Goal: Transaction & Acquisition: Purchase product/service

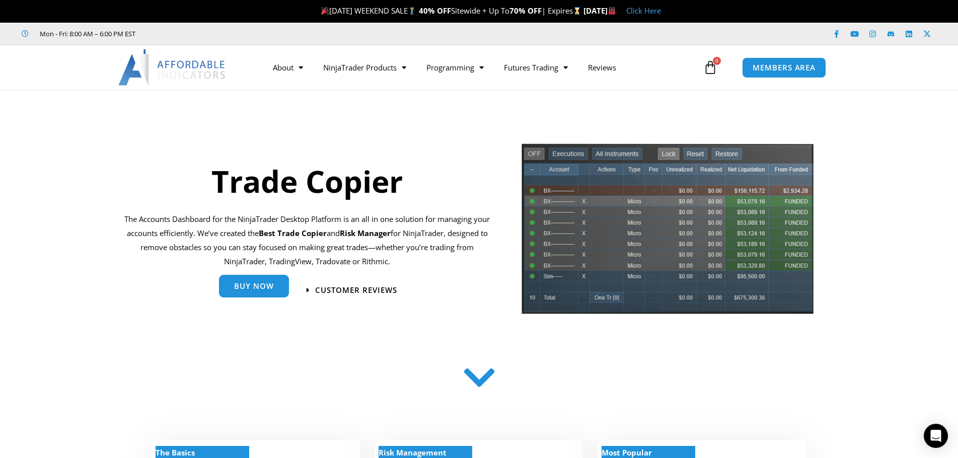
click at [264, 294] on link "Buy Now" at bounding box center [254, 286] width 70 height 23
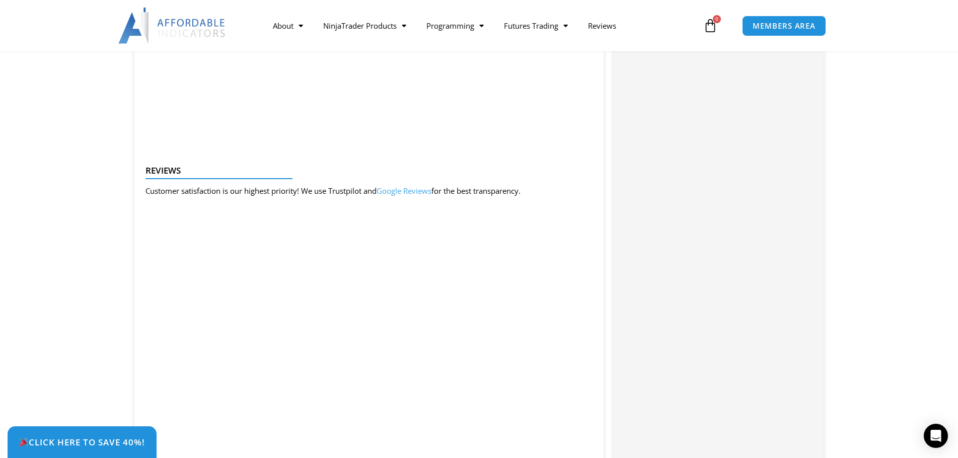
scroll to position [1007, 0]
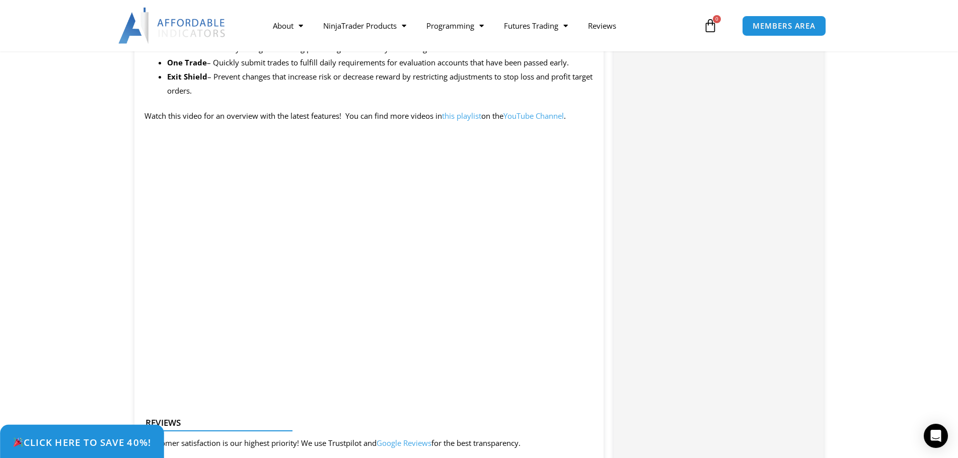
click at [113, 446] on span "Click Here to save 40%!" at bounding box center [82, 443] width 138 height 10
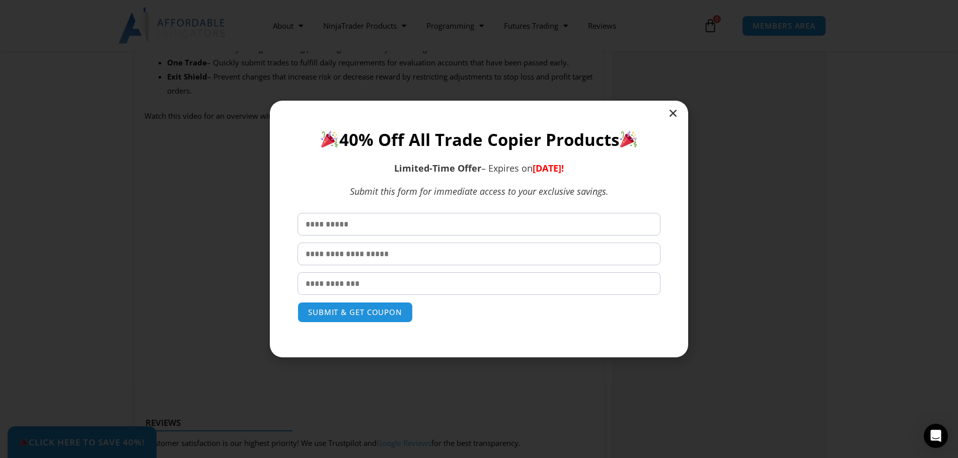
click at [378, 232] on input "text" at bounding box center [479, 224] width 363 height 23
type input "*******"
type input "********"
type input "**********"
click at [355, 318] on button "SUBMIT & GET COUPON" at bounding box center [355, 313] width 121 height 22
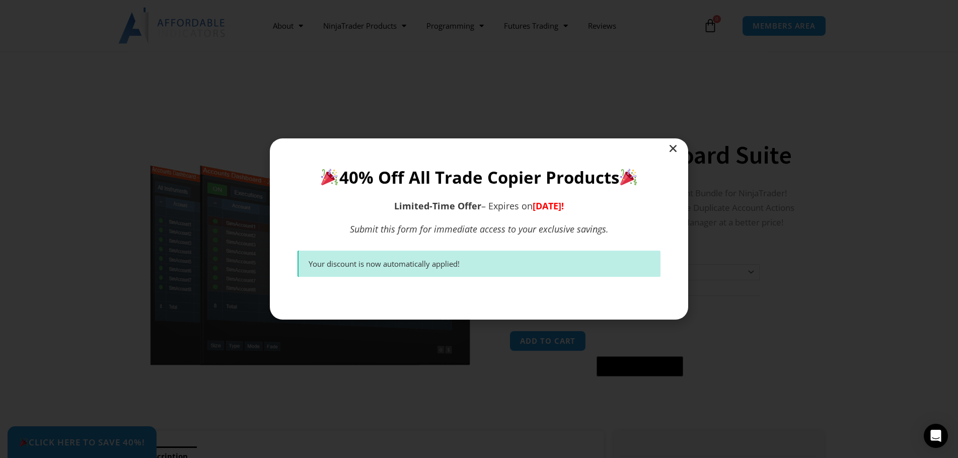
scroll to position [201, 0]
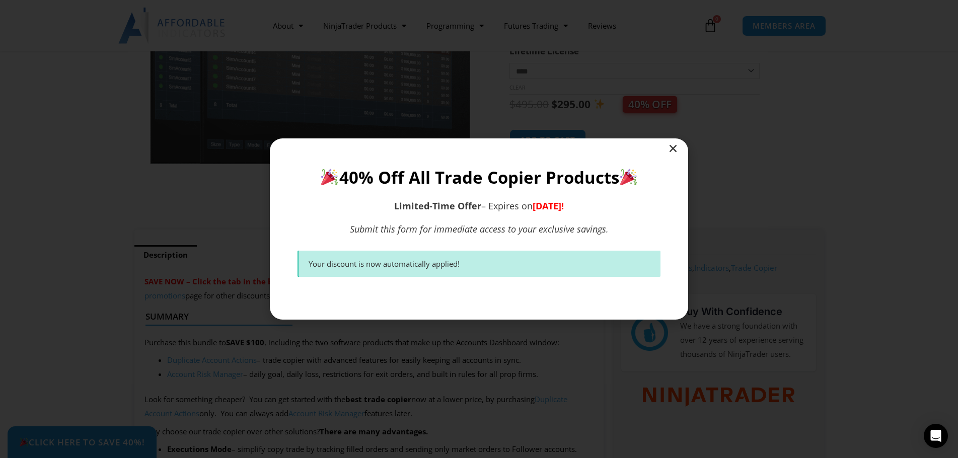
click at [430, 257] on div "Your discount is now automatically applied!" at bounding box center [479, 264] width 363 height 27
click at [670, 152] on icon "Close" at bounding box center [673, 149] width 10 height 10
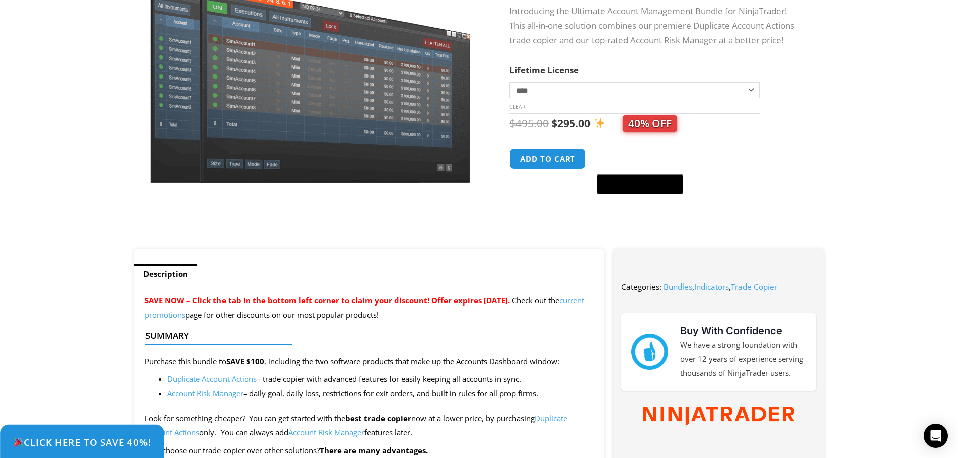
scroll to position [0, 0]
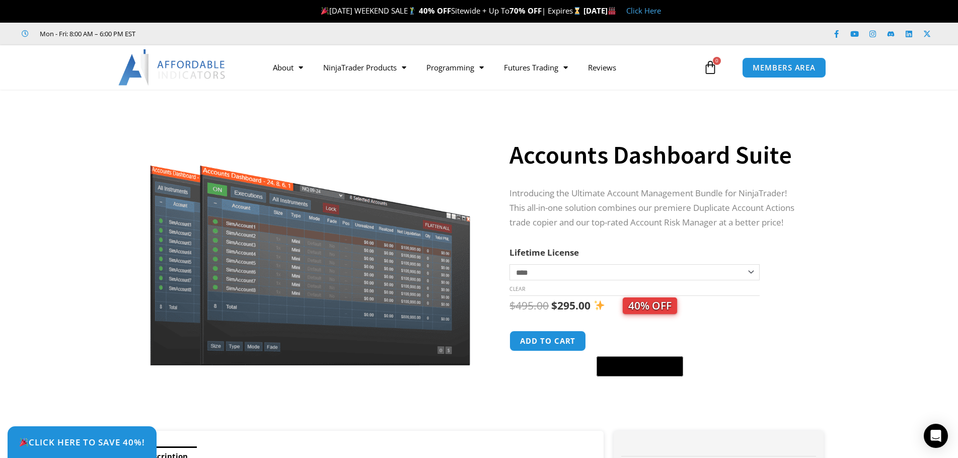
click at [400, 295] on img at bounding box center [311, 236] width 324 height 258
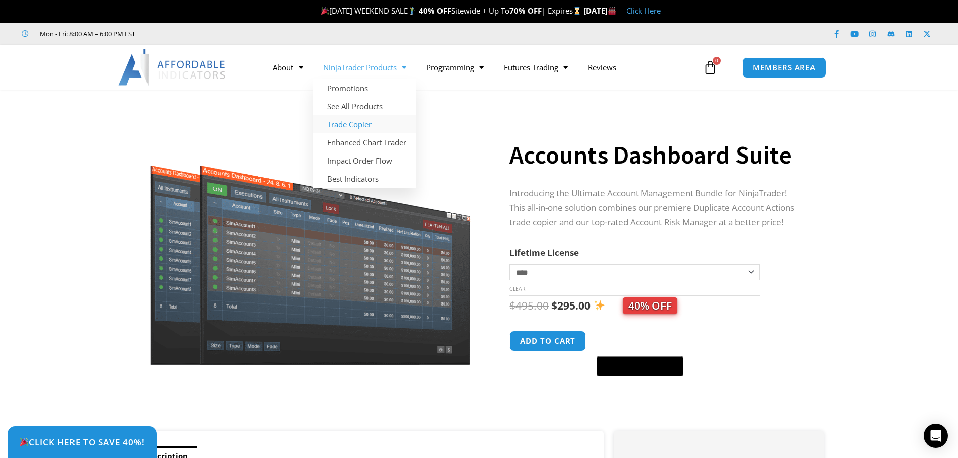
click at [364, 123] on link "Trade Copier" at bounding box center [364, 124] width 103 height 18
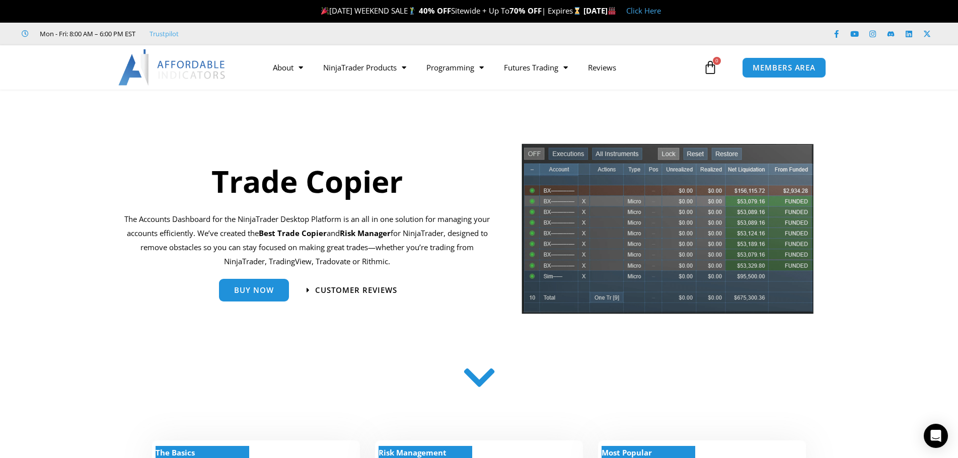
scroll to position [201, 0]
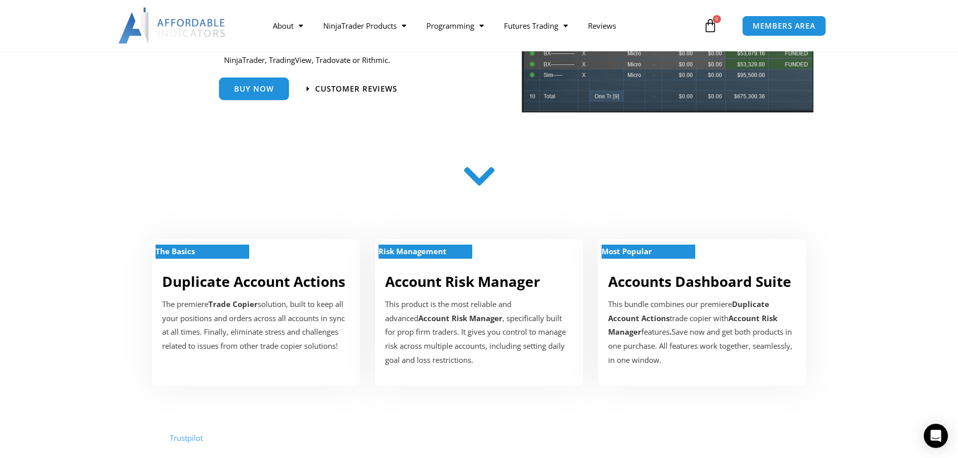
click at [488, 183] on icon at bounding box center [479, 177] width 36 height 36
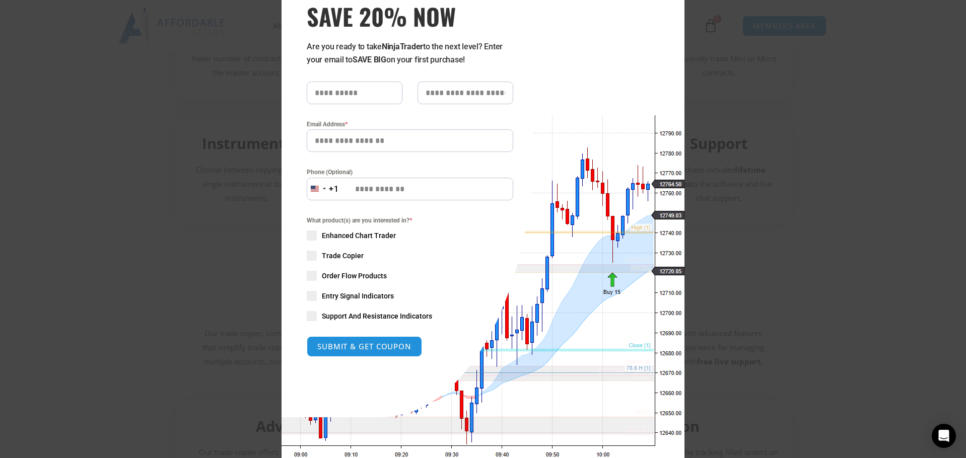
scroll to position [84, 0]
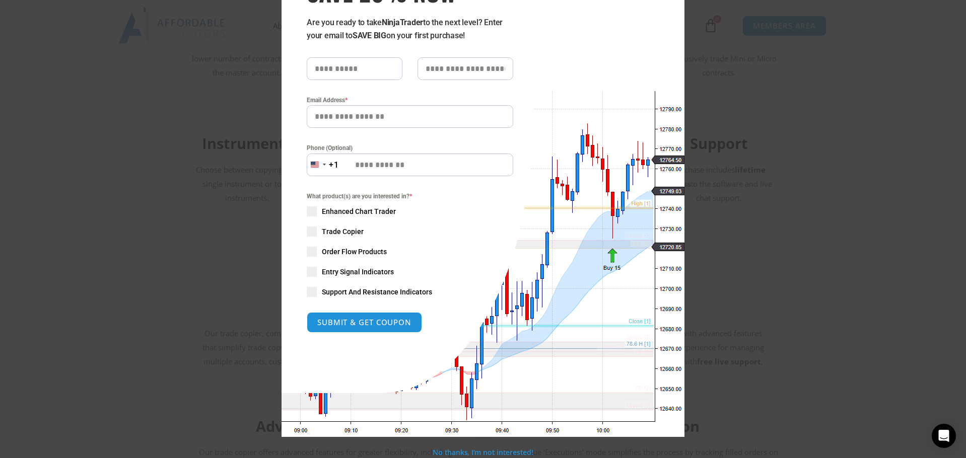
click at [312, 229] on span at bounding box center [312, 232] width 10 height 10
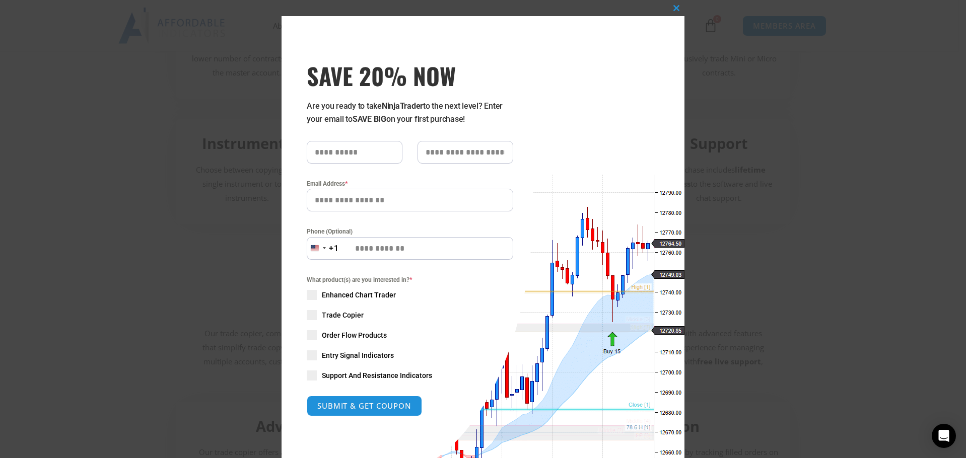
click at [350, 199] on input "Email Address *" at bounding box center [410, 200] width 206 height 23
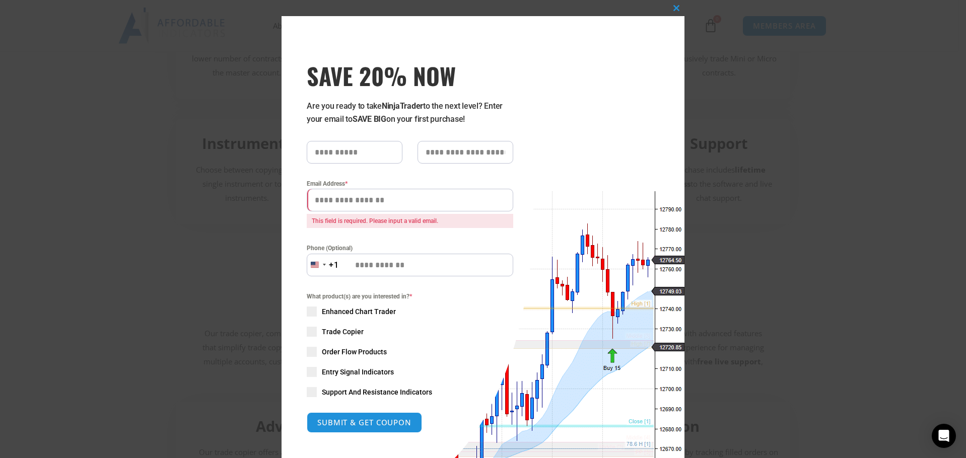
click at [366, 159] on input "text" at bounding box center [355, 152] width 96 height 23
type input "*******"
type input "********"
type input "**********"
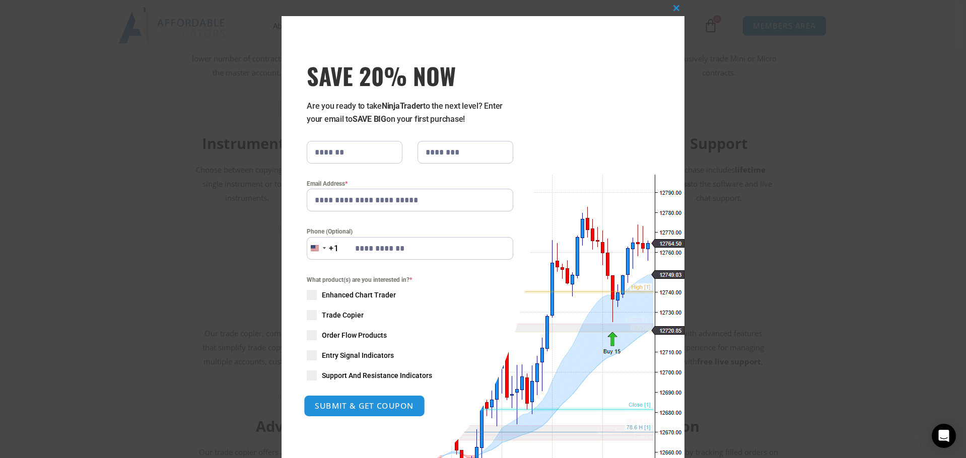
click at [387, 403] on button "SUBMIT & GET COUPON" at bounding box center [364, 406] width 121 height 22
type input "**********"
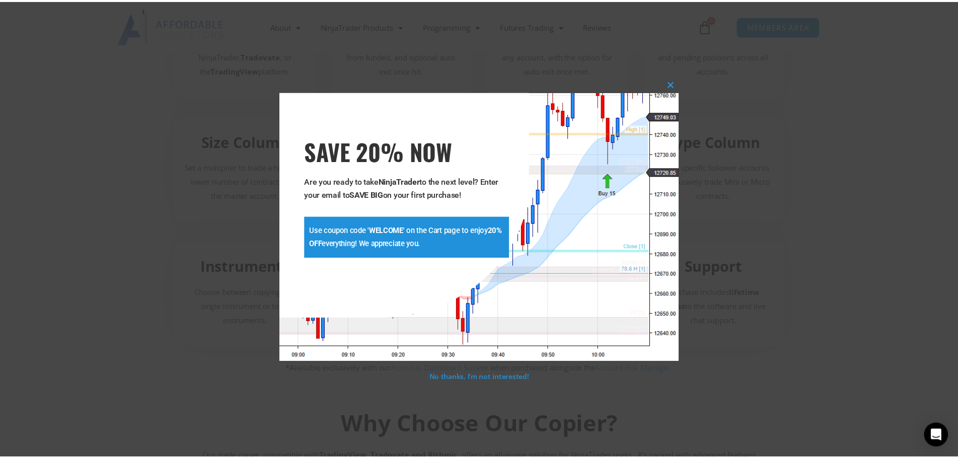
scroll to position [1270, 0]
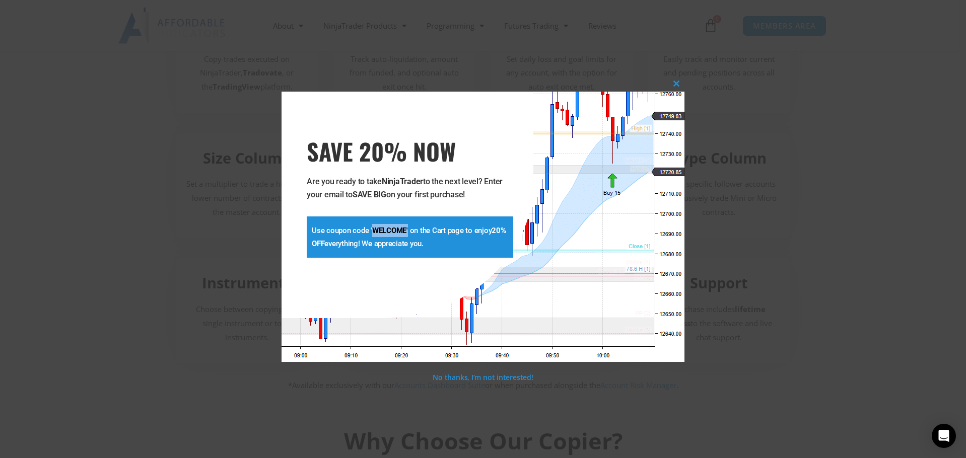
drag, startPoint x: 407, startPoint y: 225, endPoint x: 372, endPoint y: 226, distance: 35.8
click at [372, 226] on p "Use coupon code ' WELCOME ' on the Cart page to enjoy 20% OFF everything! We ap…" at bounding box center [410, 237] width 196 height 26
copy p "WELCOME '"
click at [678, 83] on span at bounding box center [676, 84] width 16 height 6
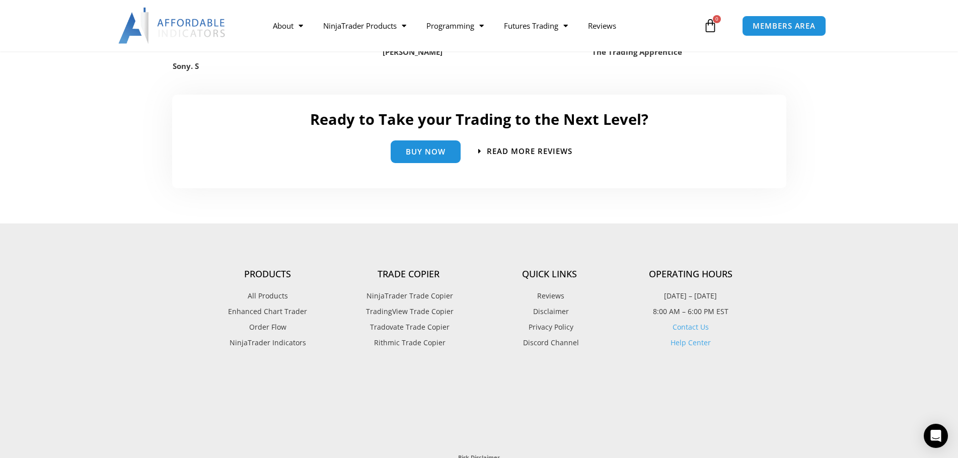
scroll to position [2277, 0]
click at [430, 155] on link "Buy Now" at bounding box center [426, 148] width 70 height 23
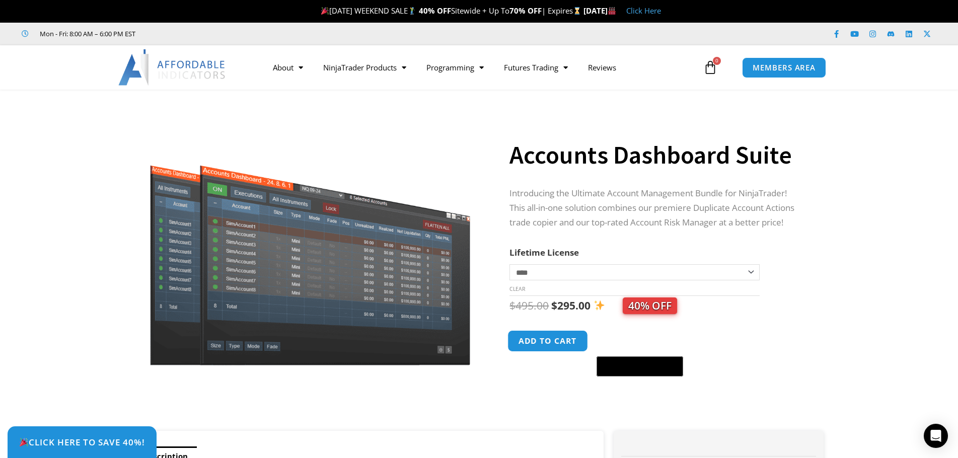
click at [539, 338] on button "Add to cart" at bounding box center [548, 341] width 81 height 22
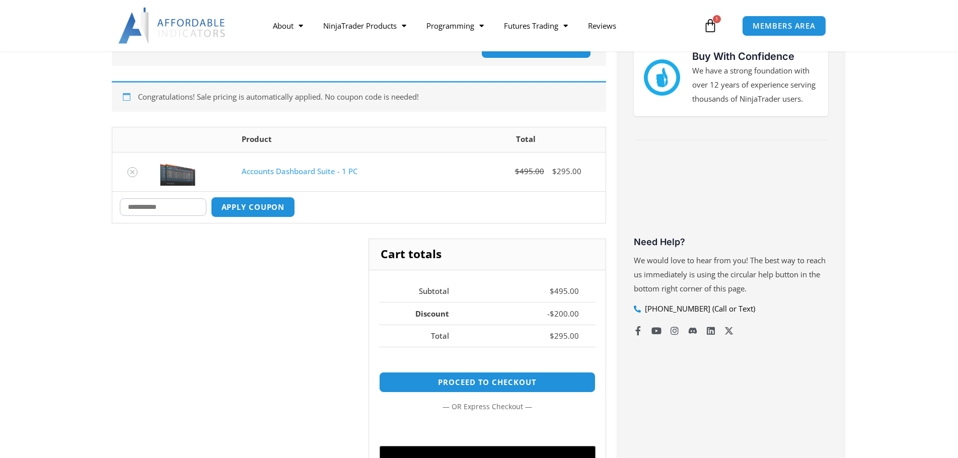
click at [149, 205] on input "Coupon:" at bounding box center [163, 207] width 87 height 18
paste input "********"
type input "********"
click at [267, 207] on button "Apply coupon" at bounding box center [252, 207] width 89 height 22
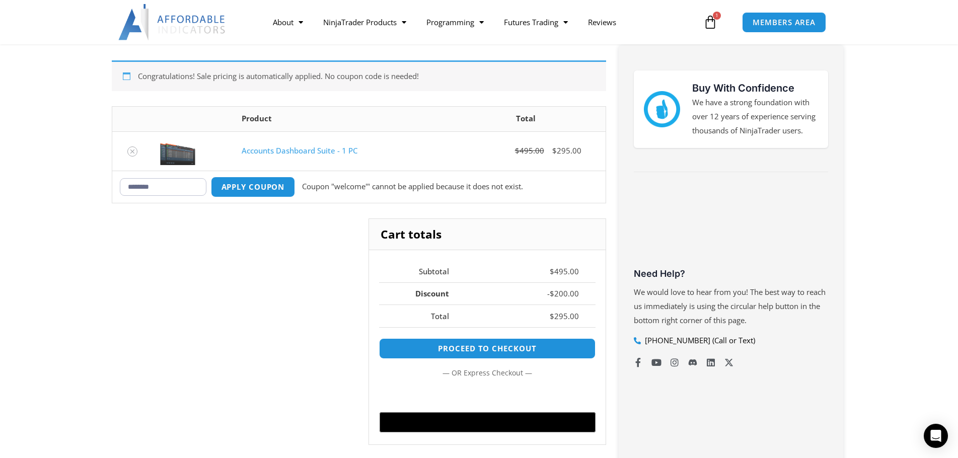
scroll to position [98, 0]
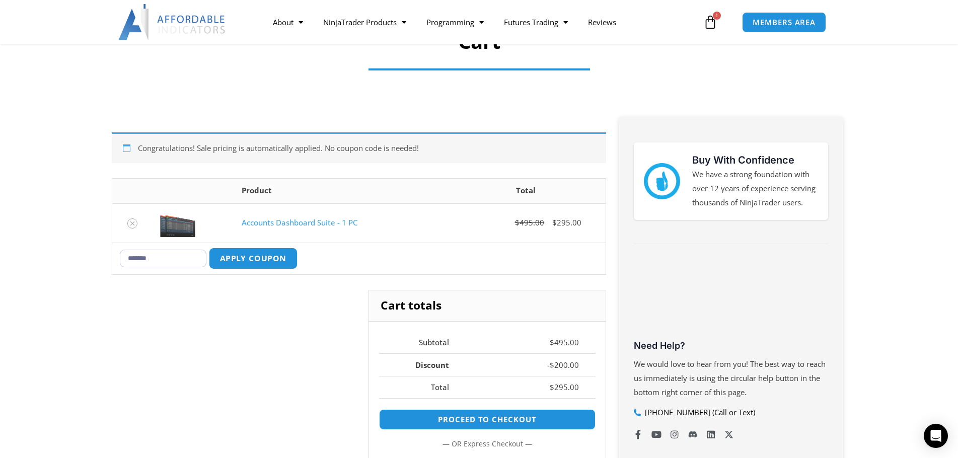
type input "*******"
click at [247, 254] on button "Apply coupon" at bounding box center [252, 259] width 89 height 22
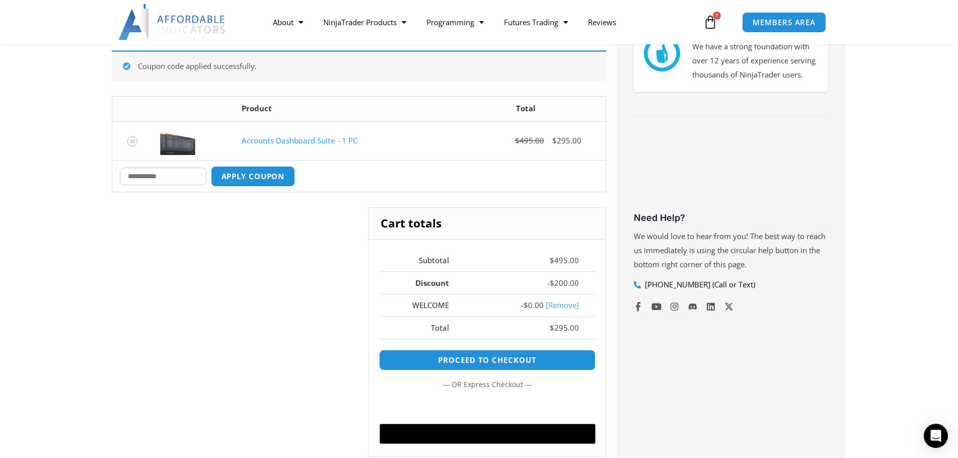
scroll to position [24, 0]
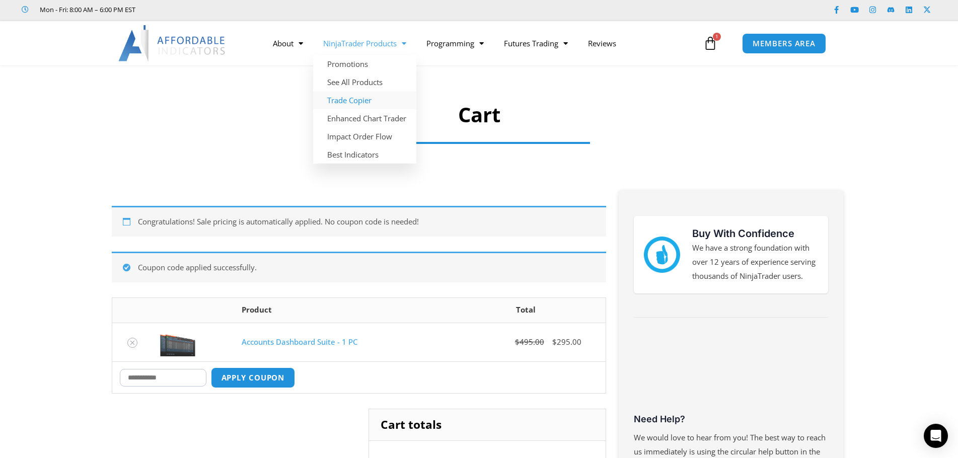
click at [347, 100] on link "Trade Copier" at bounding box center [364, 100] width 103 height 18
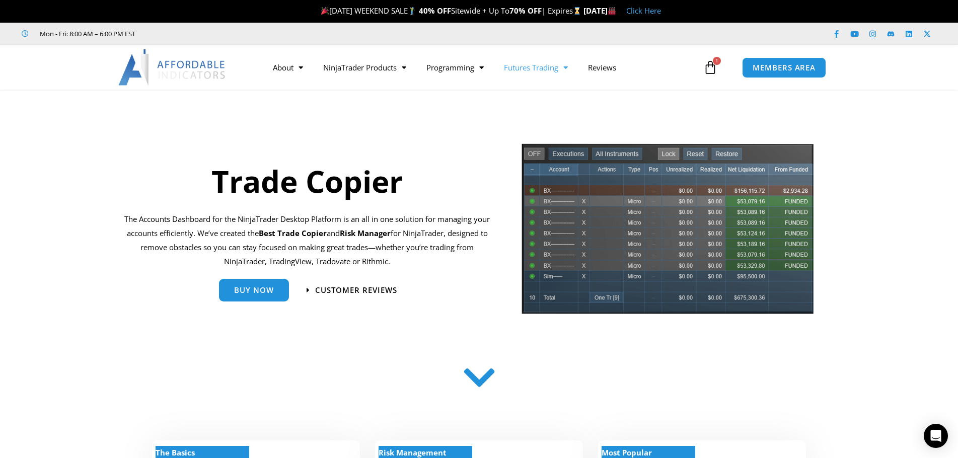
click at [540, 62] on link "Futures Trading" at bounding box center [536, 67] width 84 height 23
click at [540, 63] on link "Futures Trading" at bounding box center [536, 67] width 84 height 23
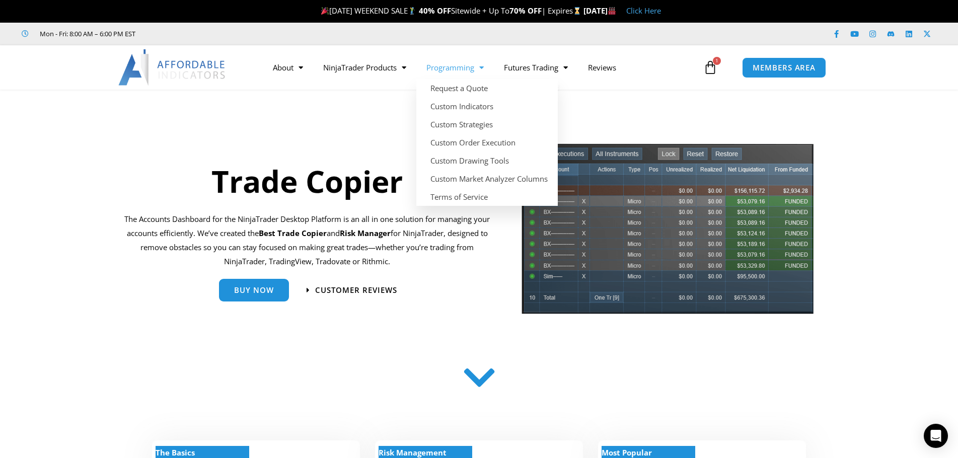
click at [477, 70] on span "Menu" at bounding box center [479, 68] width 10 height 18
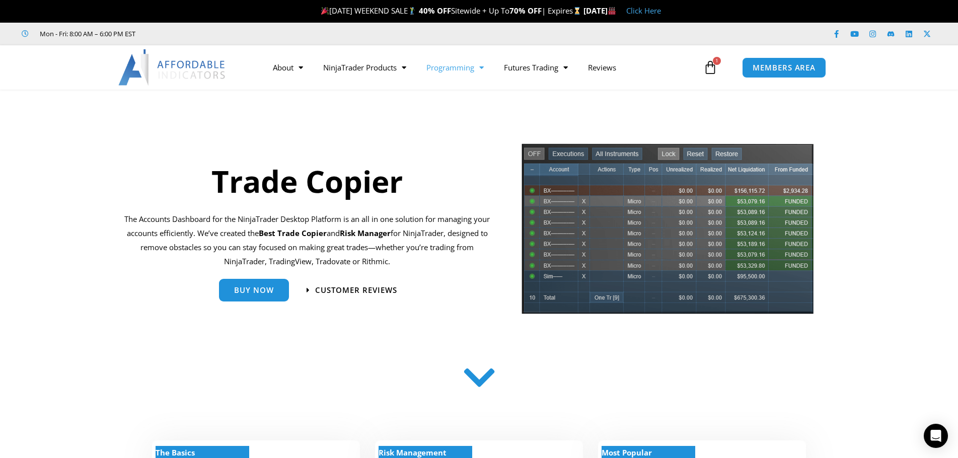
click at [477, 70] on span "Menu" at bounding box center [479, 68] width 10 height 18
click at [552, 86] on link "Getting Started" at bounding box center [532, 88] width 76 height 18
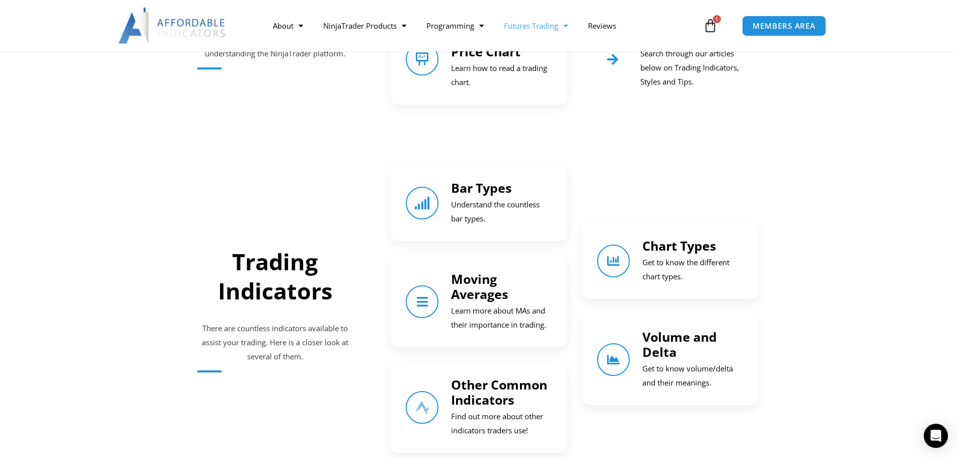
scroll to position [403, 0]
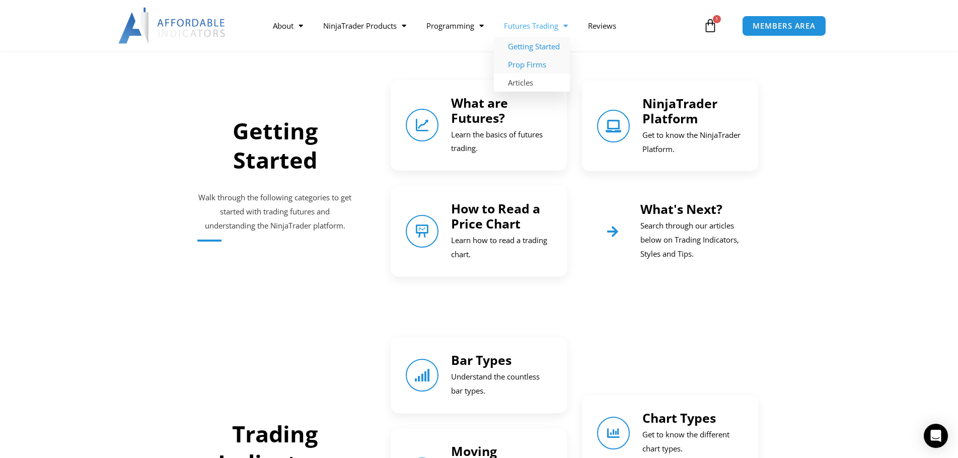
click at [536, 66] on link "Prop Firms" at bounding box center [532, 64] width 76 height 18
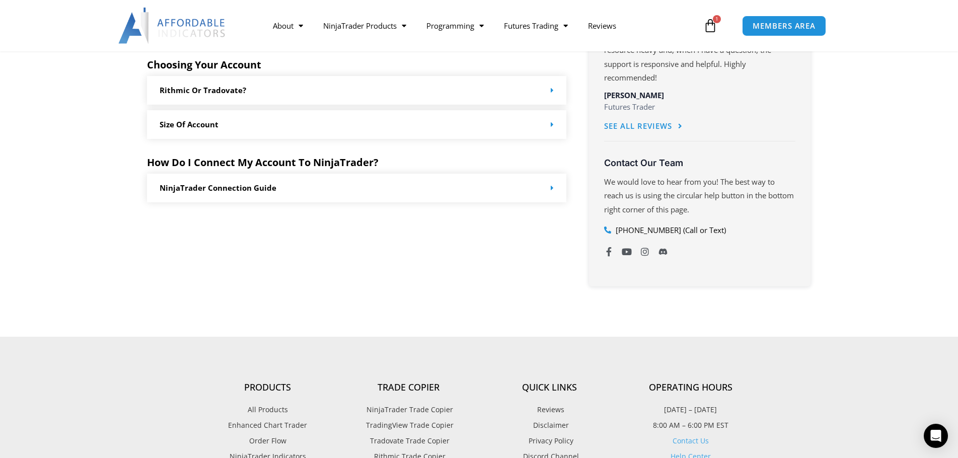
scroll to position [604, 0]
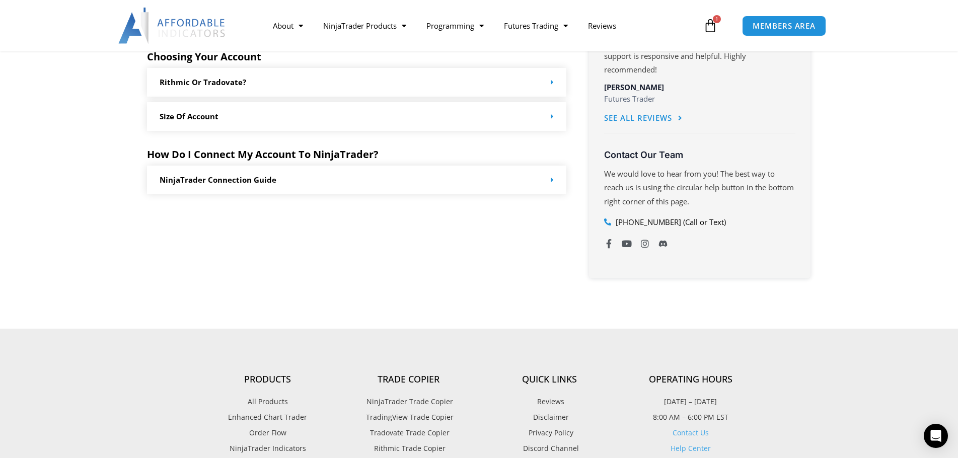
click at [468, 78] on div "Rithmic or Tradovate?" at bounding box center [357, 82] width 420 height 29
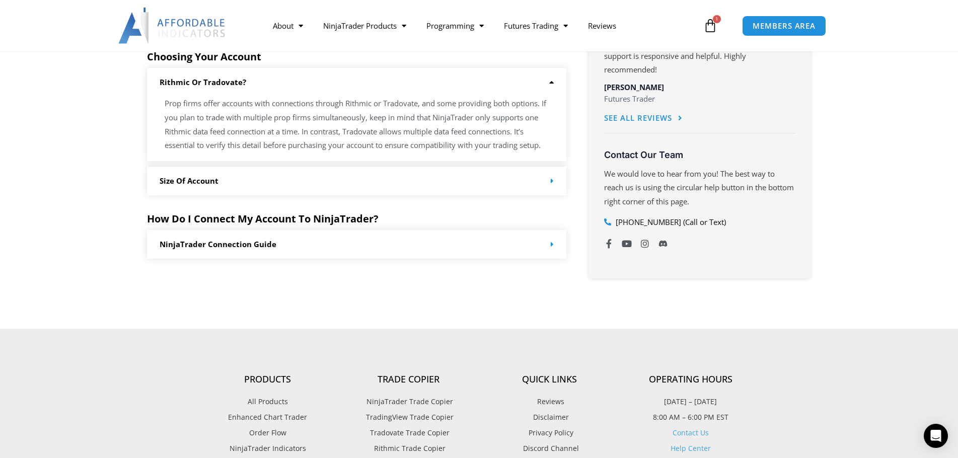
click at [410, 241] on div "NinjaTrader Connection Guide" at bounding box center [357, 244] width 420 height 29
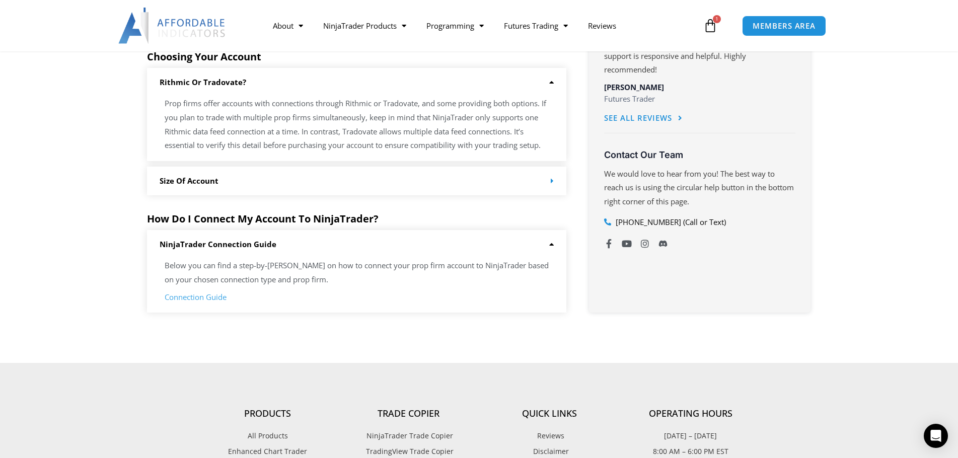
click at [205, 295] on link "Connection Guide" at bounding box center [196, 297] width 62 height 10
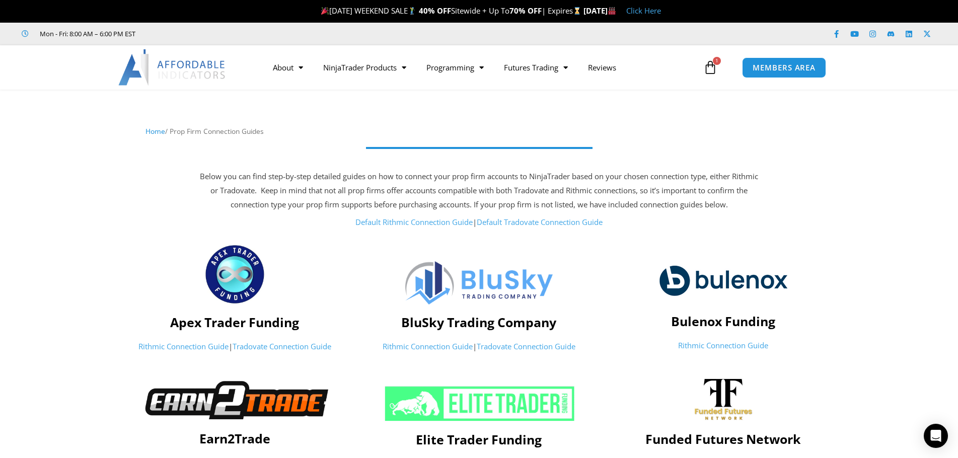
click at [298, 348] on link "Tradovate Connection Guide" at bounding box center [282, 346] width 99 height 10
